Goal: Task Accomplishment & Management: Manage account settings

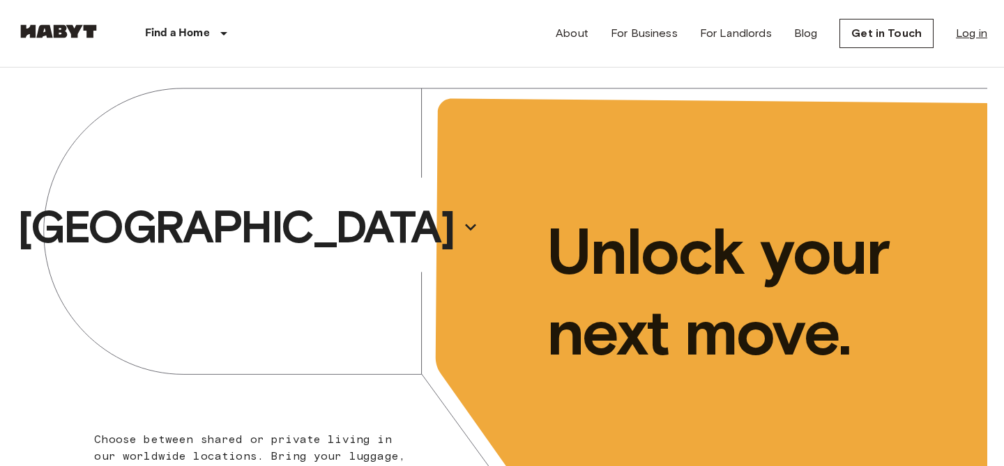
click at [979, 29] on link "Log in" at bounding box center [971, 33] width 31 height 17
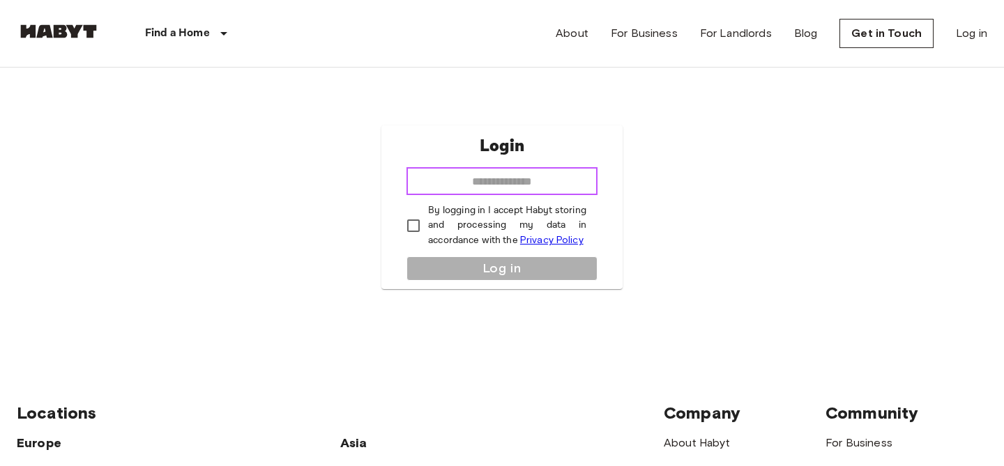
click at [530, 187] on input "email" at bounding box center [501, 181] width 191 height 28
type input "**********"
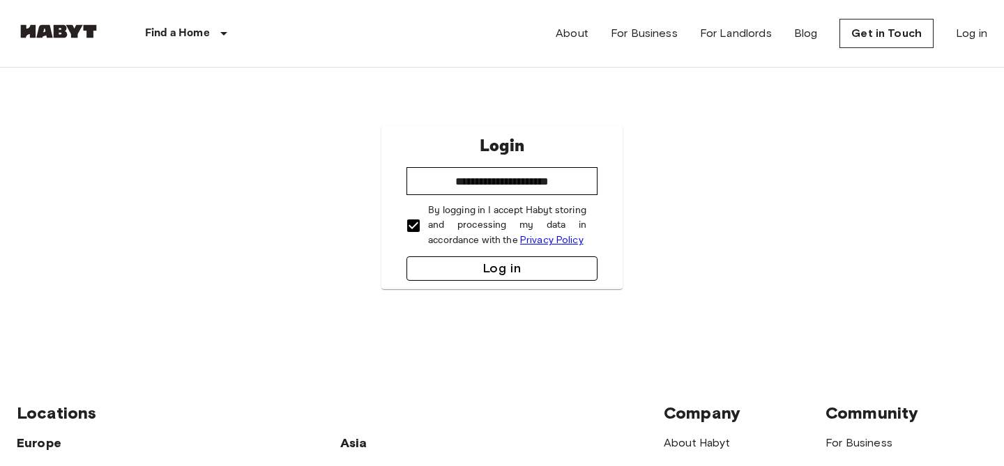
click at [450, 270] on button "Log in" at bounding box center [501, 268] width 191 height 24
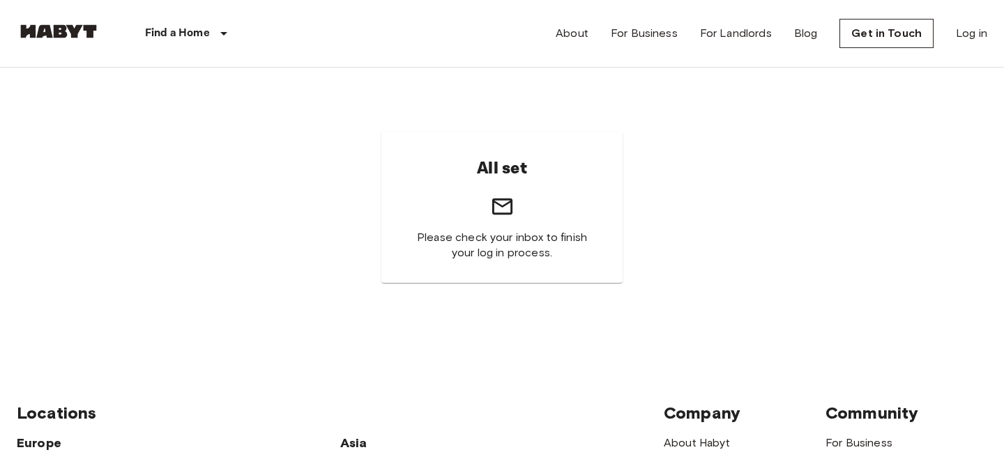
click at [537, 213] on div "All set Please check your inbox to finish your log in process." at bounding box center [501, 207] width 241 height 151
click at [503, 211] on icon at bounding box center [502, 206] width 24 height 24
click at [503, 170] on h6 "All set" at bounding box center [502, 168] width 50 height 29
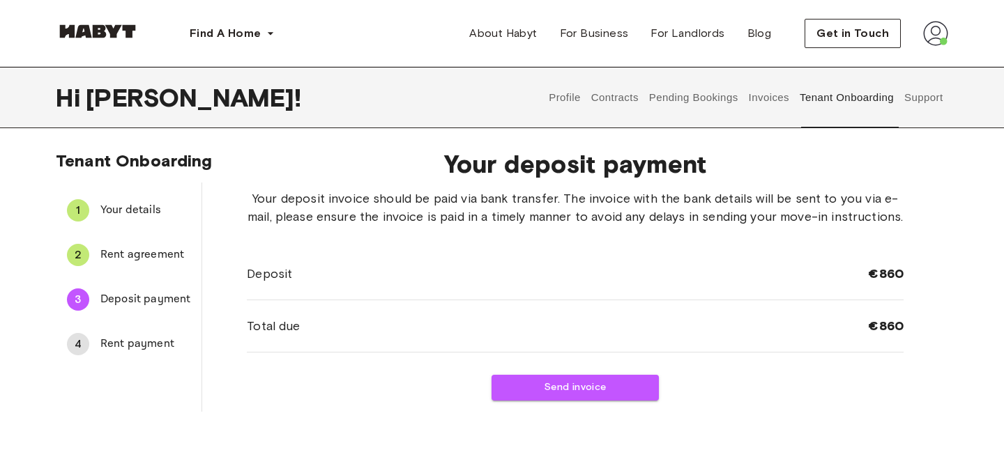
click at [943, 27] on img at bounding box center [935, 33] width 25 height 25
click at [934, 169] on div "Your deposit payment Your deposit invoice should be paid via bank transfer. The…" at bounding box center [575, 275] width 746 height 274
click at [907, 65] on span "Profile" at bounding box center [892, 65] width 35 height 17
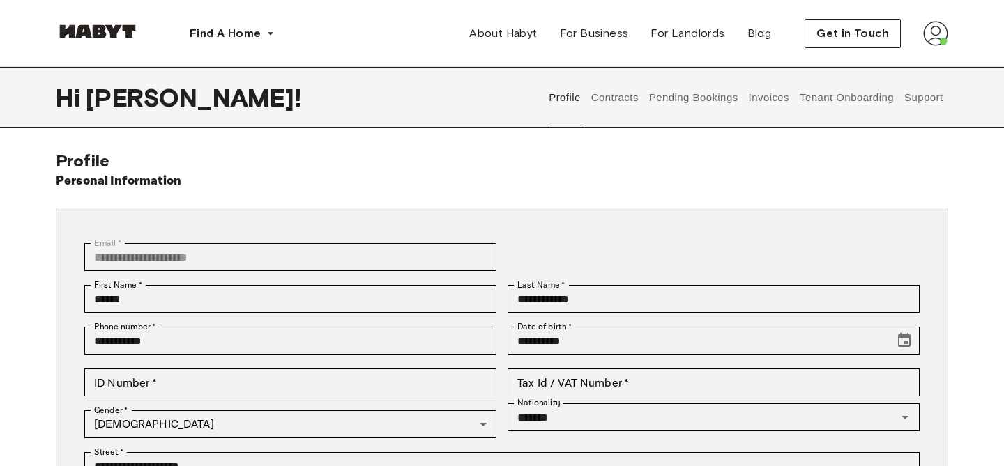
click at [620, 107] on button "Contracts" at bounding box center [614, 97] width 51 height 61
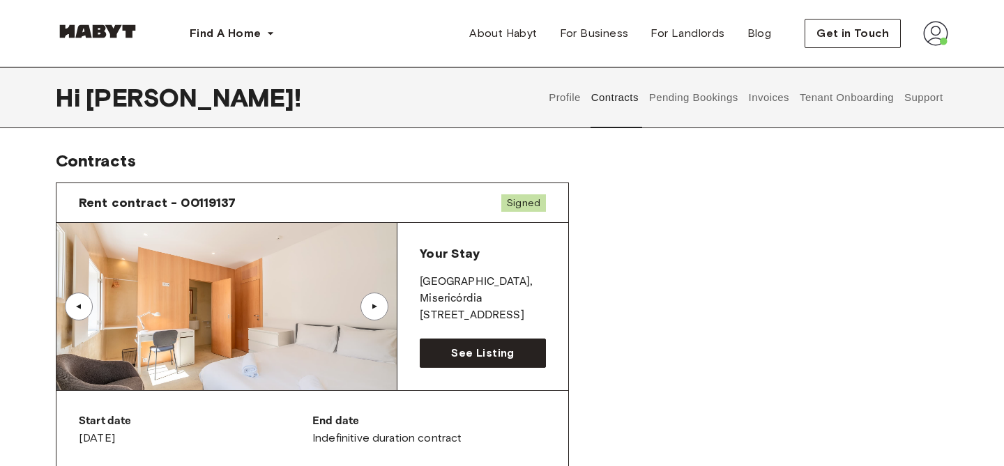
click at [680, 100] on button "Pending Bookings" at bounding box center [693, 97] width 93 height 61
